Goal: Information Seeking & Learning: Learn about a topic

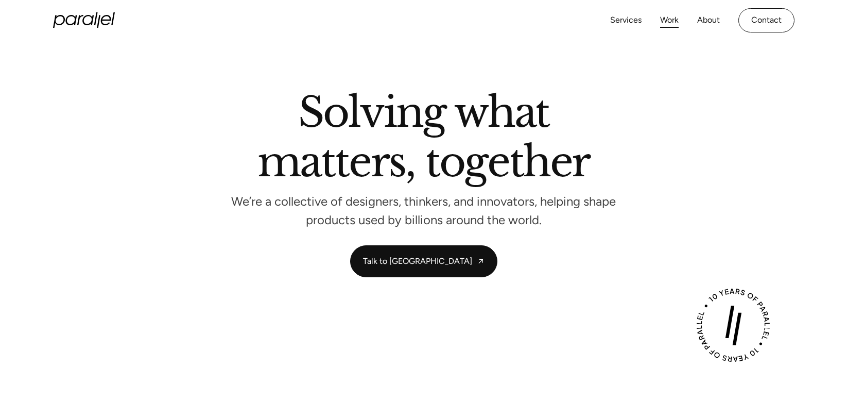
click at [672, 21] on link "Work" at bounding box center [669, 20] width 19 height 15
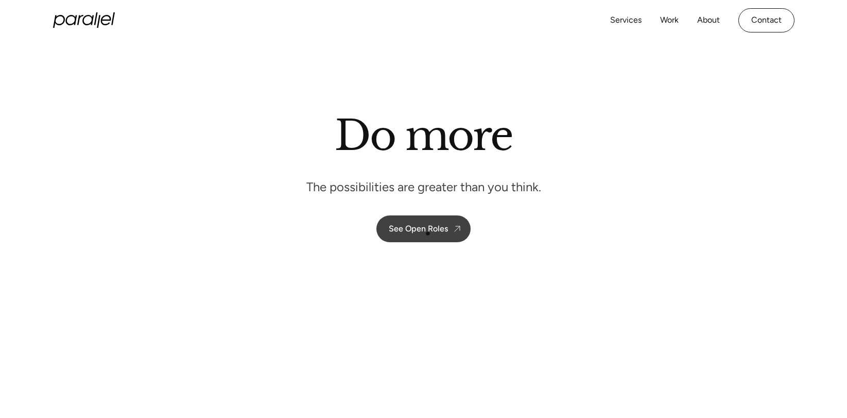
click at [429, 231] on div "See Open Roles" at bounding box center [418, 228] width 59 height 10
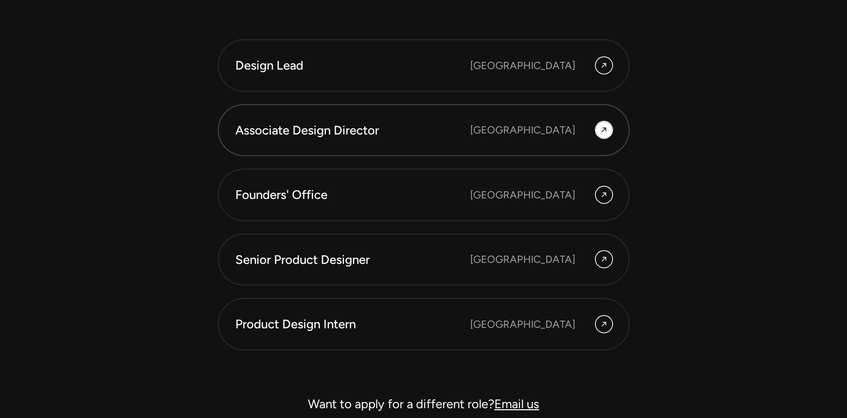
scroll to position [2888, 0]
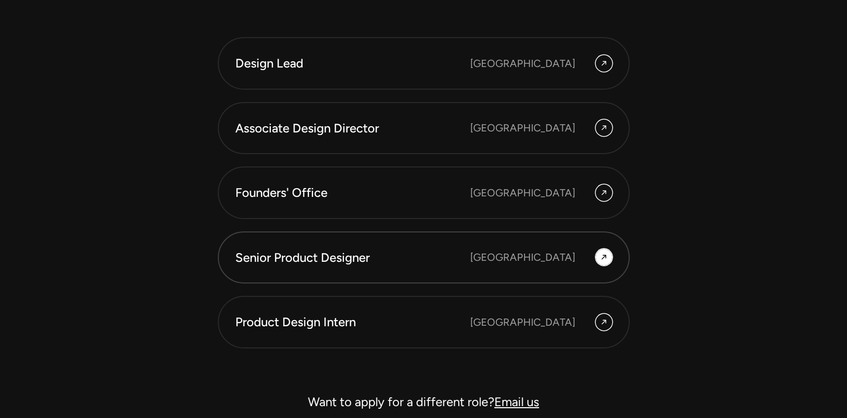
click at [223, 267] on link "Senior Product Designer Bengaluru" at bounding box center [424, 257] width 412 height 53
click at [215, 65] on div "Design Lead India, Bangalore Associate Design Director India, Bangalore Founder…" at bounding box center [424, 34] width 700 height 760
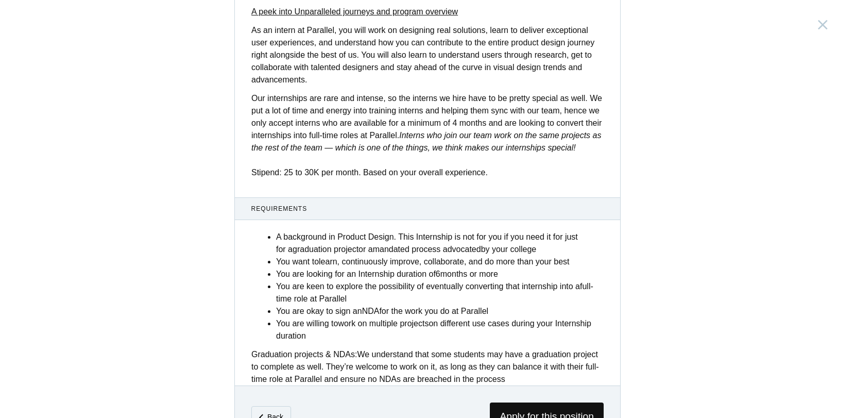
scroll to position [375, 0]
